Goal: Task Accomplishment & Management: Manage account settings

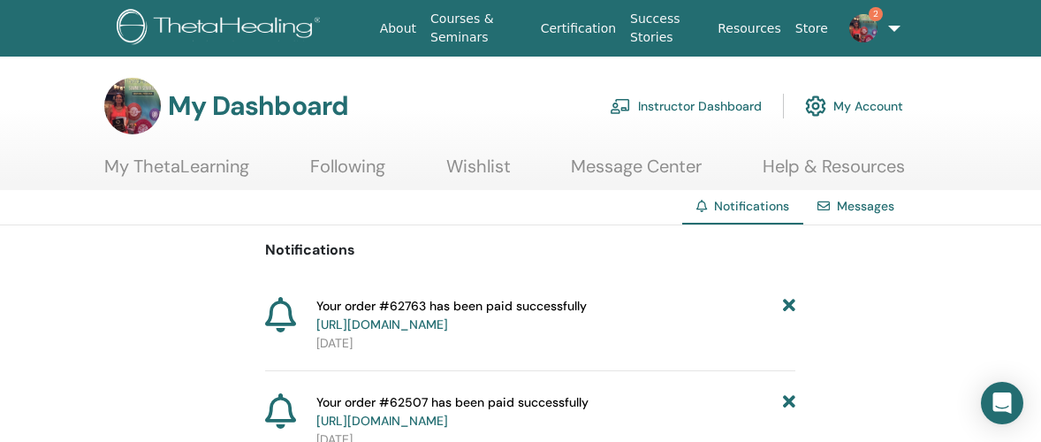
scroll to position [0, 19]
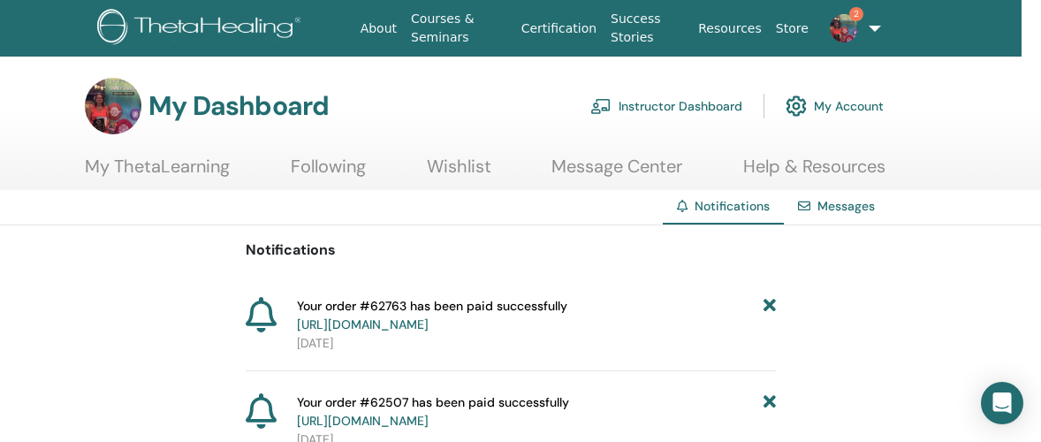
click at [686, 110] on link "Instructor Dashboard" at bounding box center [666, 106] width 152 height 39
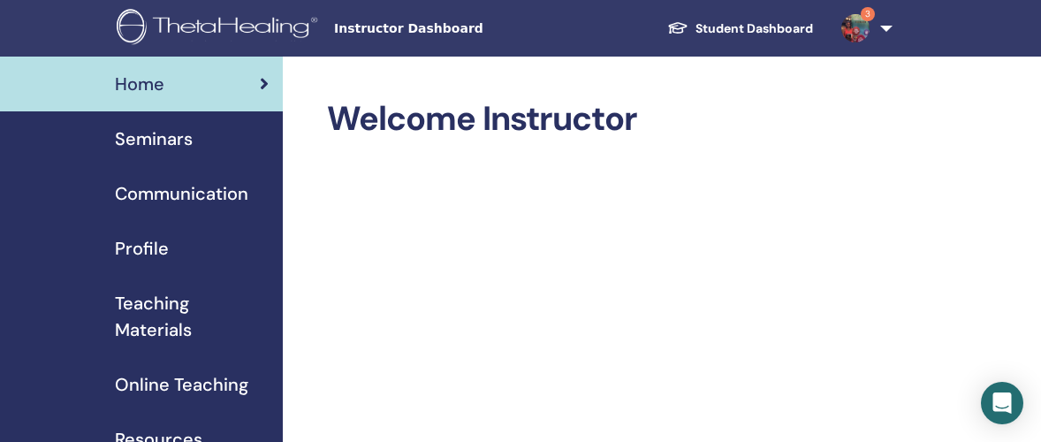
click at [134, 142] on span "Seminars" at bounding box center [154, 138] width 78 height 27
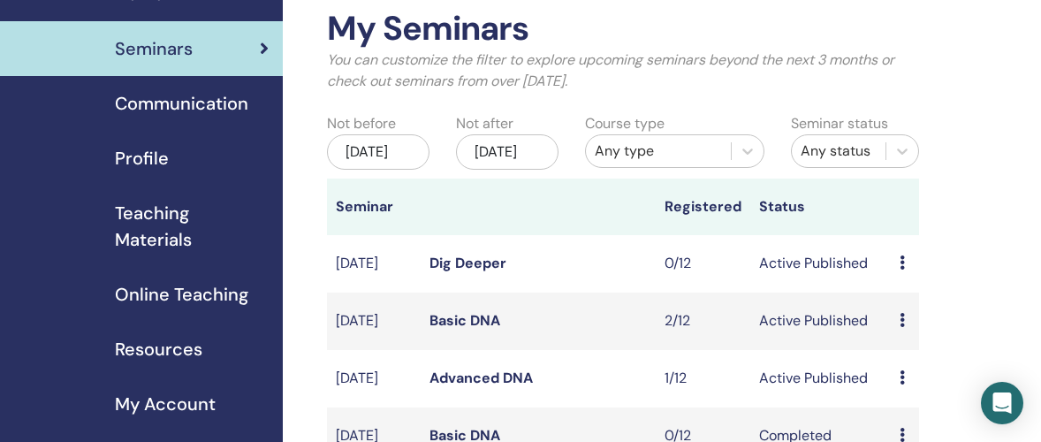
scroll to position [96, 0]
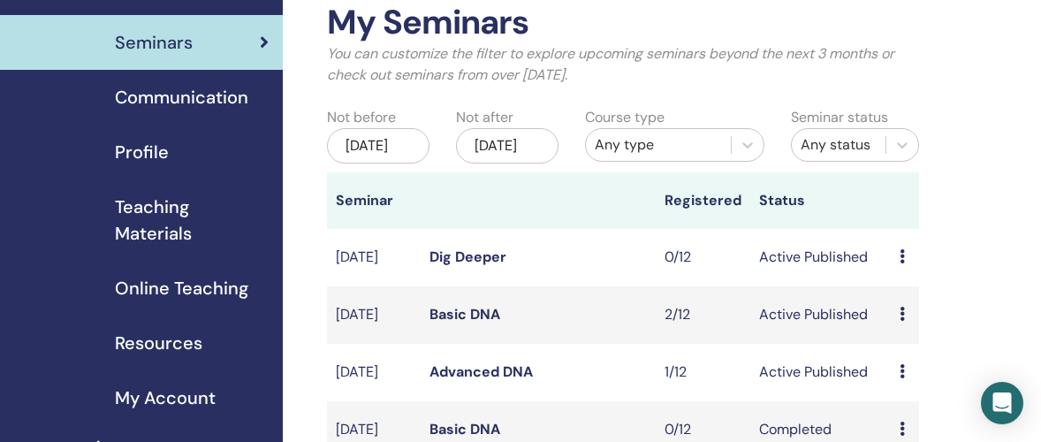
click at [459, 323] on link "Basic DNA" at bounding box center [464, 314] width 71 height 19
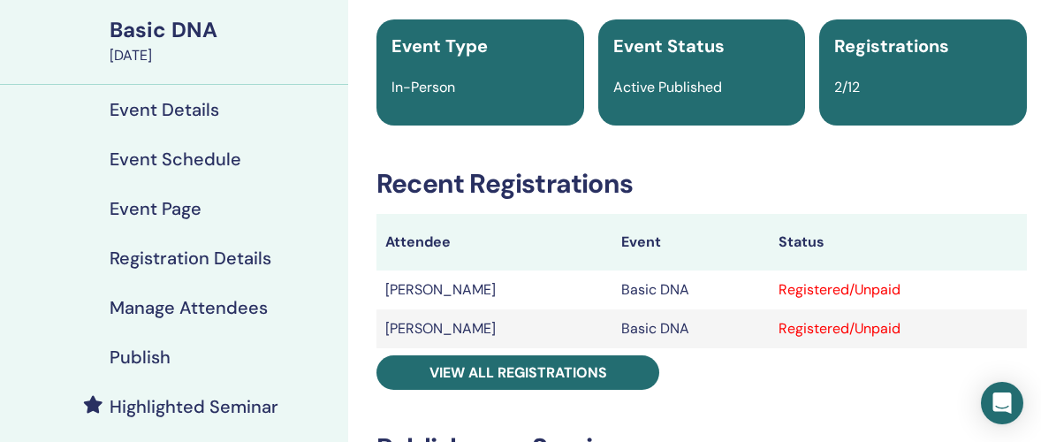
scroll to position [126, 5]
